Goal: Information Seeking & Learning: Learn about a topic

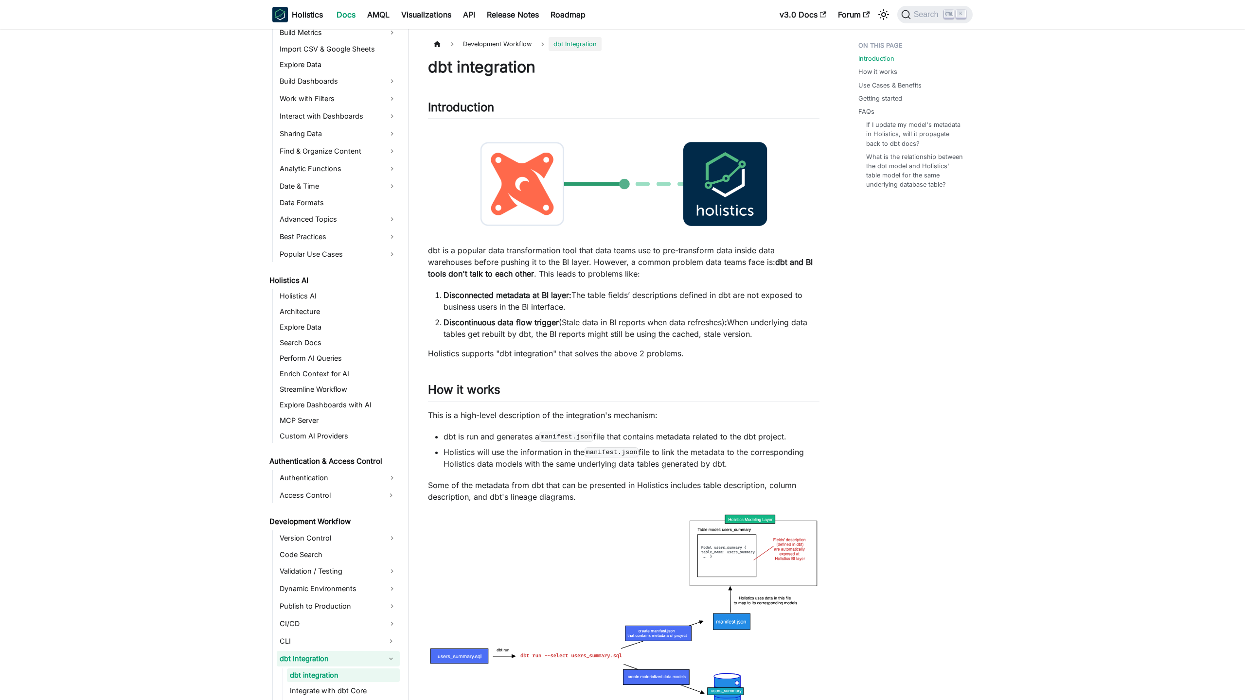
scroll to position [373, 0]
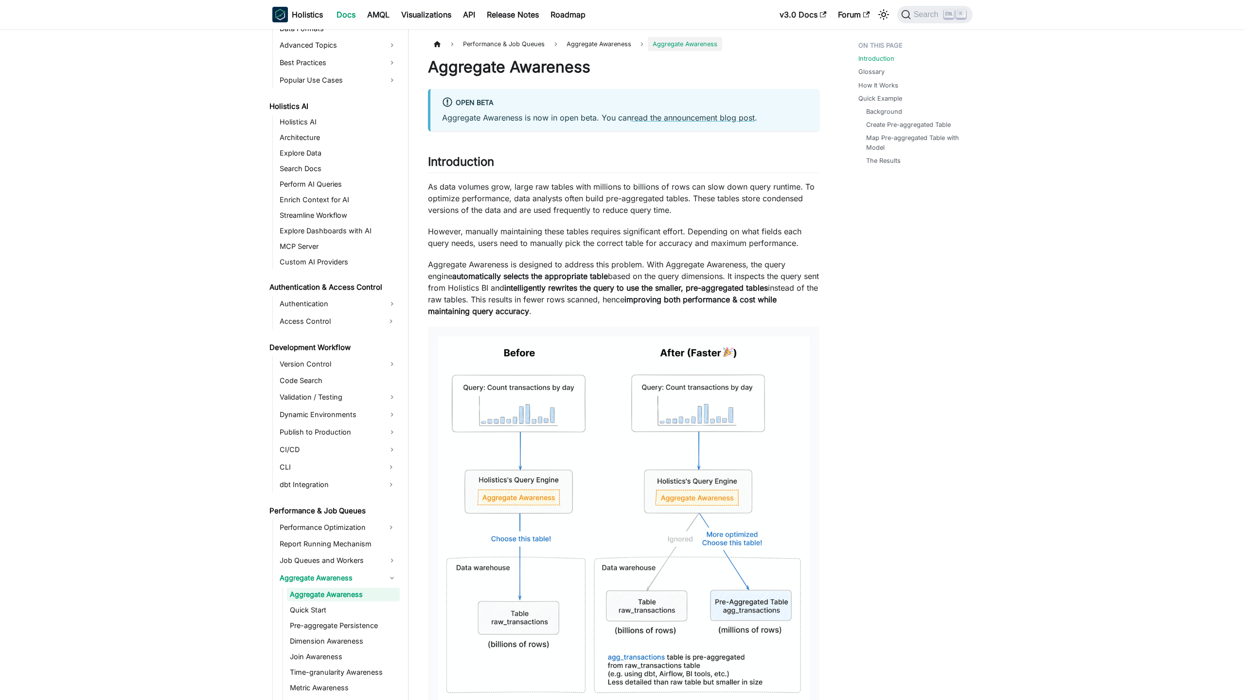
scroll to position [467, 0]
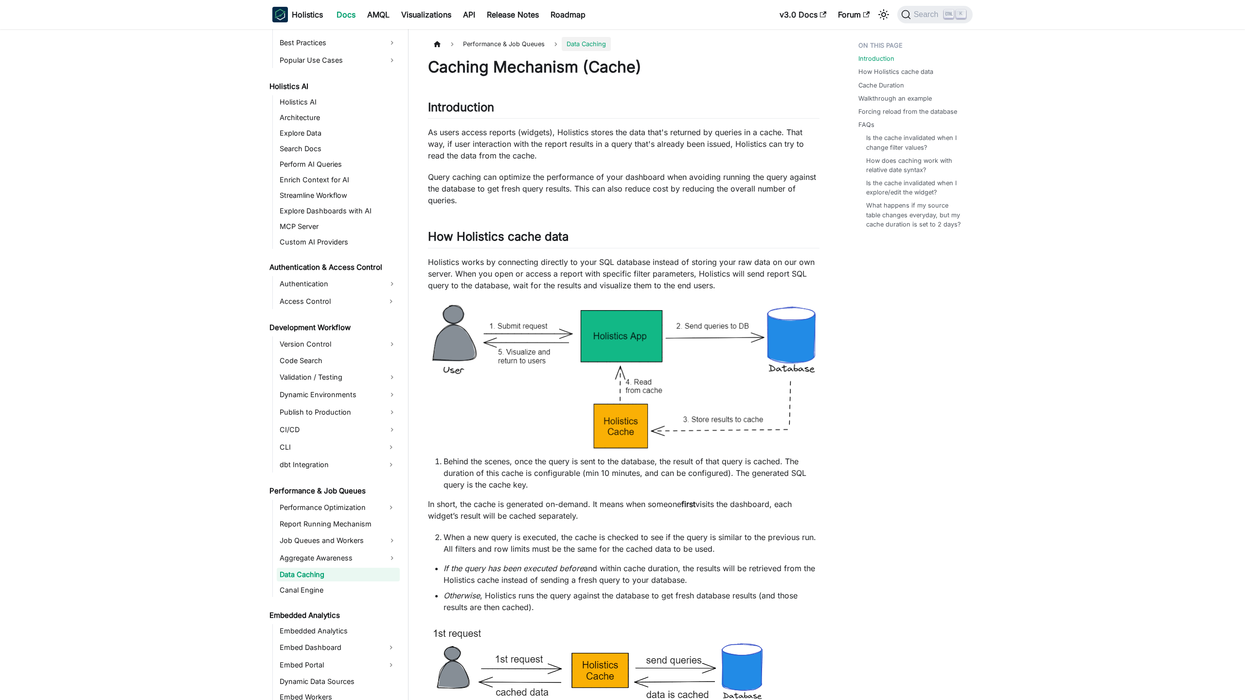
scroll to position [467, 0]
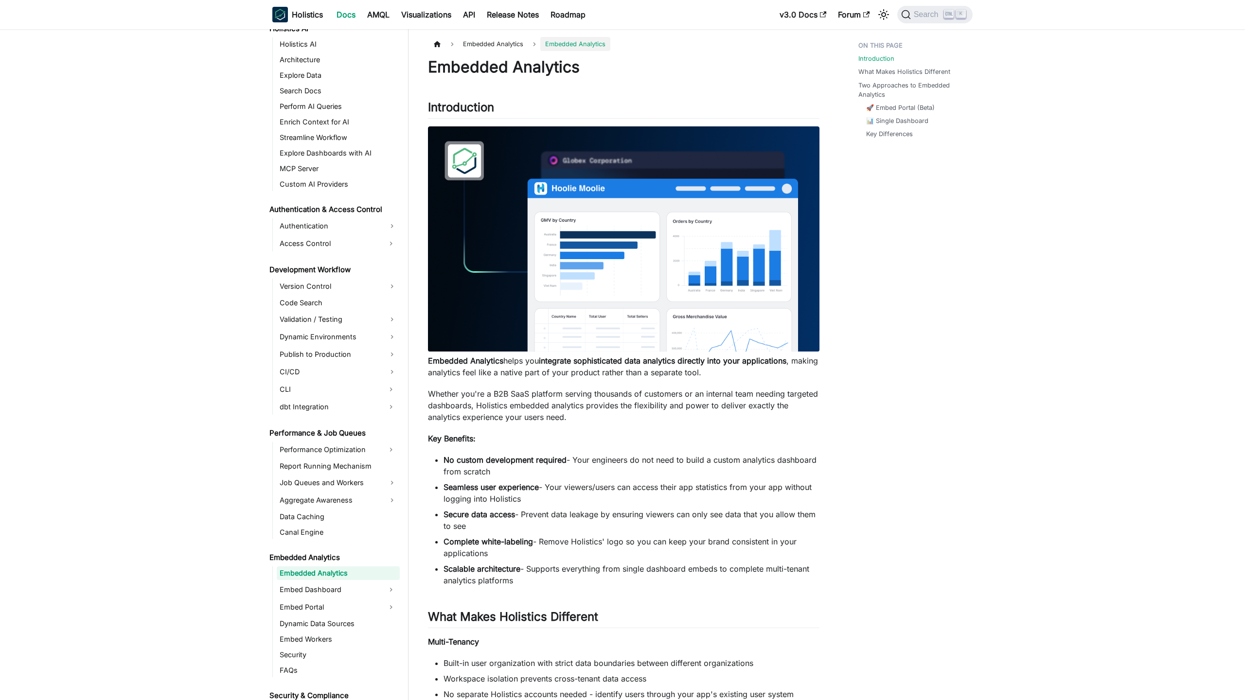
scroll to position [523, 0]
